Goal: Task Accomplishment & Management: Use online tool/utility

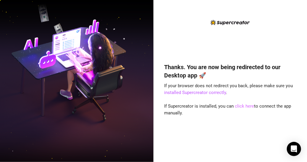
click at [243, 106] on link "click here" at bounding box center [244, 106] width 19 height 5
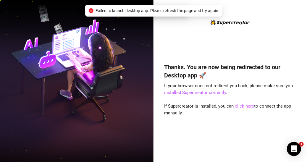
click at [243, 106] on link "click here" at bounding box center [244, 106] width 19 height 5
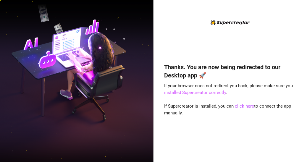
click at [202, 93] on link "installed Supercreator correctly" at bounding box center [195, 92] width 62 height 5
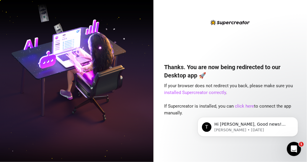
click at [238, 105] on div "T Hi [PERSON_NAME], Good news! We’ve just launched our Referral Program 🚀 Invit…" at bounding box center [247, 99] width 109 height 74
click at [238, 108] on div "T Hi [PERSON_NAME], Good news! We’ve just launched our Referral Program 🚀 Invit…" at bounding box center [247, 99] width 109 height 74
click at [238, 107] on div "T Hi [PERSON_NAME], Good news! We’ve just launched our Referral Program 🚀 Invit…" at bounding box center [247, 99] width 109 height 74
click at [240, 105] on div "T Hi [PERSON_NAME], Good news! We’ve just launched our Referral Program 🚀 Invit…" at bounding box center [247, 99] width 109 height 74
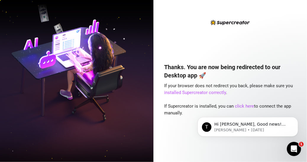
click at [240, 106] on div "T Hi [PERSON_NAME], Good news! We’ve just launched our Referral Program 🚀 Invit…" at bounding box center [247, 99] width 109 height 74
click at [240, 105] on div "T Hi [PERSON_NAME], Good news! We’ve just launched our Referral Program 🚀 Invit…" at bounding box center [247, 99] width 109 height 74
click at [237, 107] on div "T Hi [PERSON_NAME], Good news! We’ve just launched our Referral Program 🚀 Invit…" at bounding box center [247, 99] width 109 height 74
click at [209, 92] on div "T Hi [PERSON_NAME], Good news! We’ve just launched our Referral Program 🚀 Invit…" at bounding box center [247, 99] width 109 height 74
click at [243, 104] on div "T Hi [PERSON_NAME], Good news! We’ve just launched our Referral Program 🚀 Invit…" at bounding box center [247, 99] width 109 height 74
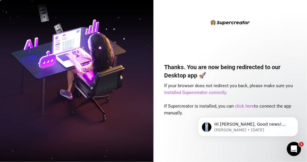
click at [243, 104] on div "T Hi [PERSON_NAME], Good news! We’ve just launched our Referral Program 🚀 Invit…" at bounding box center [247, 99] width 109 height 74
drag, startPoint x: 243, startPoint y: 104, endPoint x: 239, endPoint y: 106, distance: 4.8
click at [239, 106] on div "T Hi [PERSON_NAME], Good news! We’ve just launched our Referral Program 🚀 Invit…" at bounding box center [247, 99] width 109 height 74
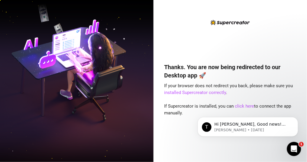
drag, startPoint x: 239, startPoint y: 131, endPoint x: 231, endPoint y: 162, distance: 32.7
click at [231, 143] on body "T Hi [PERSON_NAME], Good news! We’ve just launched our Referral Program 🚀 Invit…" at bounding box center [248, 125] width 114 height 37
click at [243, 106] on div "T Hi [PERSON_NAME], Good news! We’ve just launched our Referral Program 🚀 Invit…" at bounding box center [247, 99] width 109 height 74
click at [217, 92] on link "installed Supercreator correctly" at bounding box center [195, 92] width 62 height 5
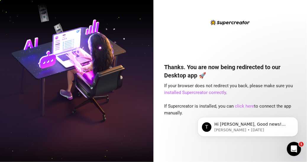
click at [243, 104] on link "click here" at bounding box center [244, 106] width 19 height 5
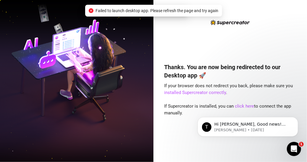
drag, startPoint x: 243, startPoint y: 104, endPoint x: 49, endPoint y: 3, distance: 218.8
click at [243, 105] on iframe at bounding box center [248, 125] width 118 height 41
click at [237, 108] on body "T Hi Christy, Good news! We’ve just launched our Referral Program 🚀 Invite your…" at bounding box center [248, 125] width 114 height 37
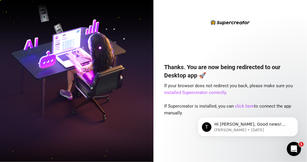
click at [238, 105] on html "T Hi [PERSON_NAME], Good news! We’ve just launched our Referral Program 🚀 Invit…" at bounding box center [247, 124] width 118 height 41
click at [240, 106] on div "T Hi [PERSON_NAME], Good news! We’ve just launched our Referral Program 🚀 Invit…" at bounding box center [247, 99] width 109 height 74
click at [242, 105] on div "T Hi [PERSON_NAME], Good news! We’ve just launched our Referral Program 🚀 Invit…" at bounding box center [247, 99] width 109 height 74
click at [242, 106] on html "T Hi [PERSON_NAME], Good news! We’ve just launched our Referral Program 🚀 Invit…" at bounding box center [247, 124] width 118 height 41
click at [241, 106] on html "T Hi [PERSON_NAME], Good news! We’ve just launched our Referral Program 🚀 Invit…" at bounding box center [247, 124] width 118 height 41
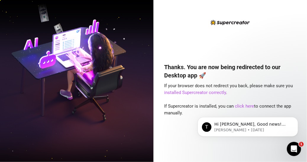
click at [241, 107] on body "T Hi [PERSON_NAME], Good news! We’ve just launched our Referral Program 🚀 Invit…" at bounding box center [248, 125] width 114 height 37
click at [243, 104] on link "click here" at bounding box center [244, 106] width 19 height 5
